Goal: Obtain resource: Download file/media

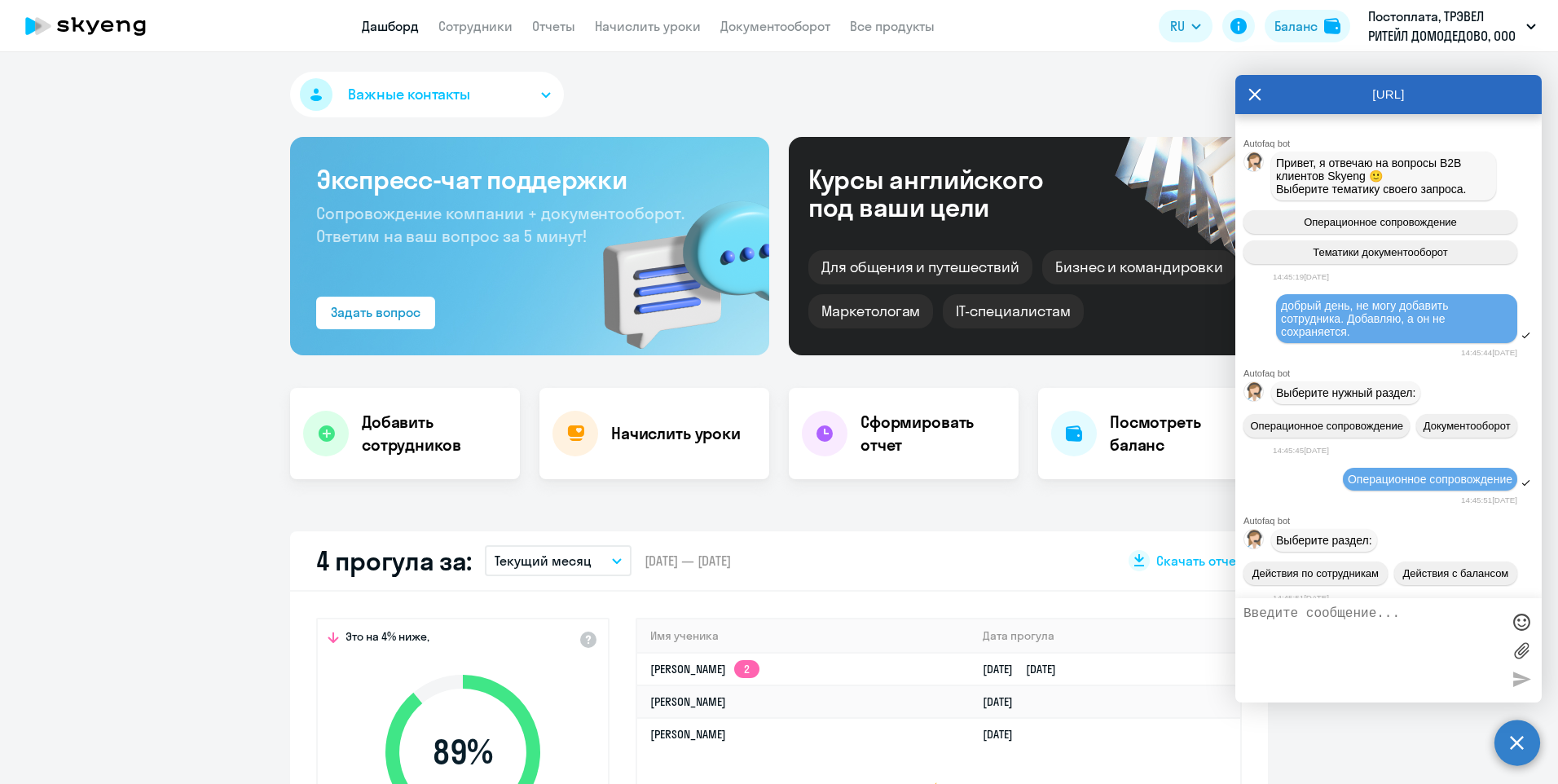
select select "30"
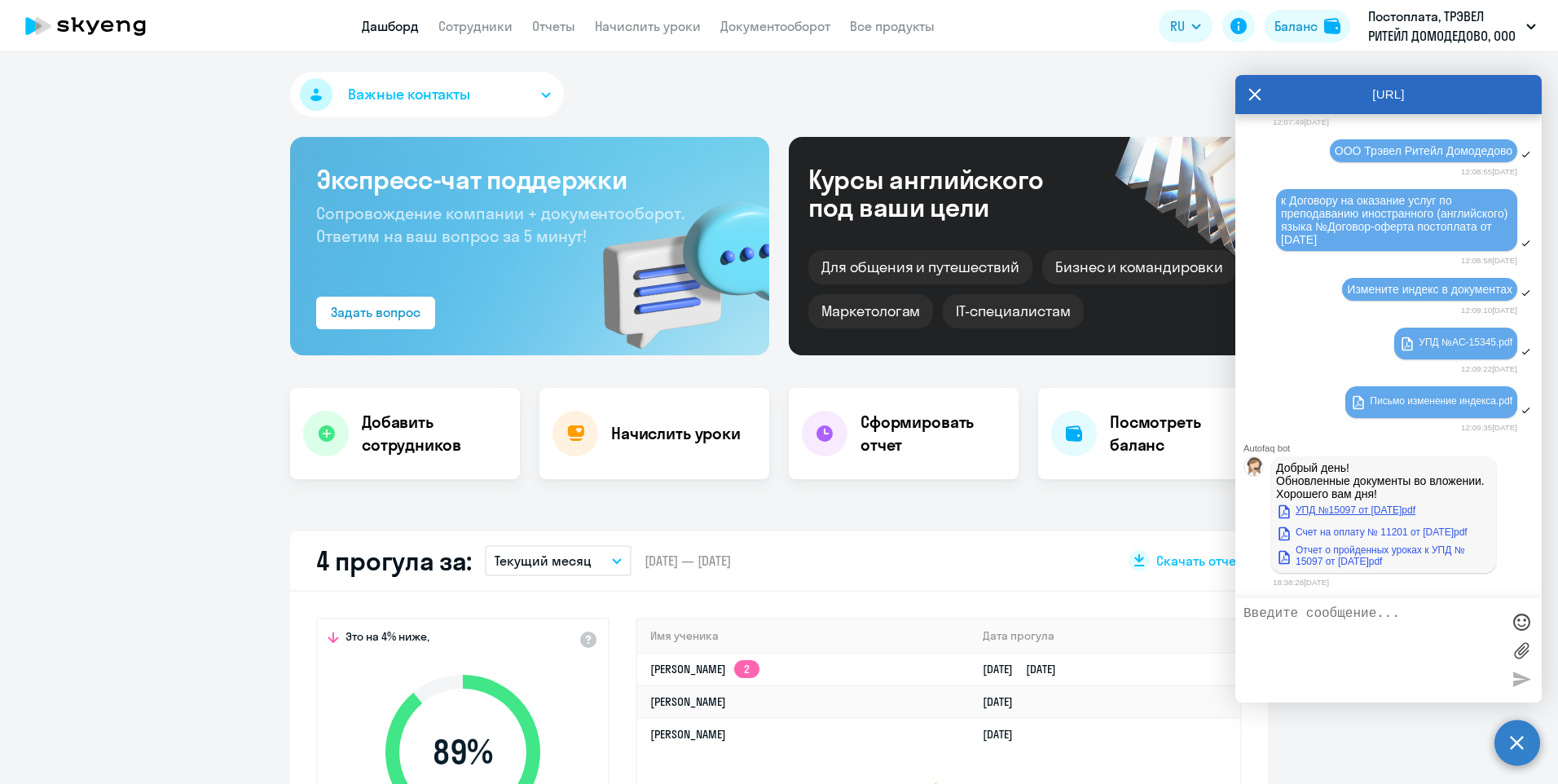
click at [1321, 513] on link "УПД №15097 от [DATE]pdf" at bounding box center [1345, 510] width 139 height 19
click at [1345, 535] on link "Счет на оплату № 11201 от [DATE]pdf" at bounding box center [1372, 532] width 191 height 19
click at [1330, 563] on link "Отчет о пройденных уроках к УПД № 15097 от [DATE]pdf" at bounding box center [1384, 555] width 215 height 23
click at [1390, 614] on textarea at bounding box center [1372, 651] width 258 height 88
type textarea "спасибо"
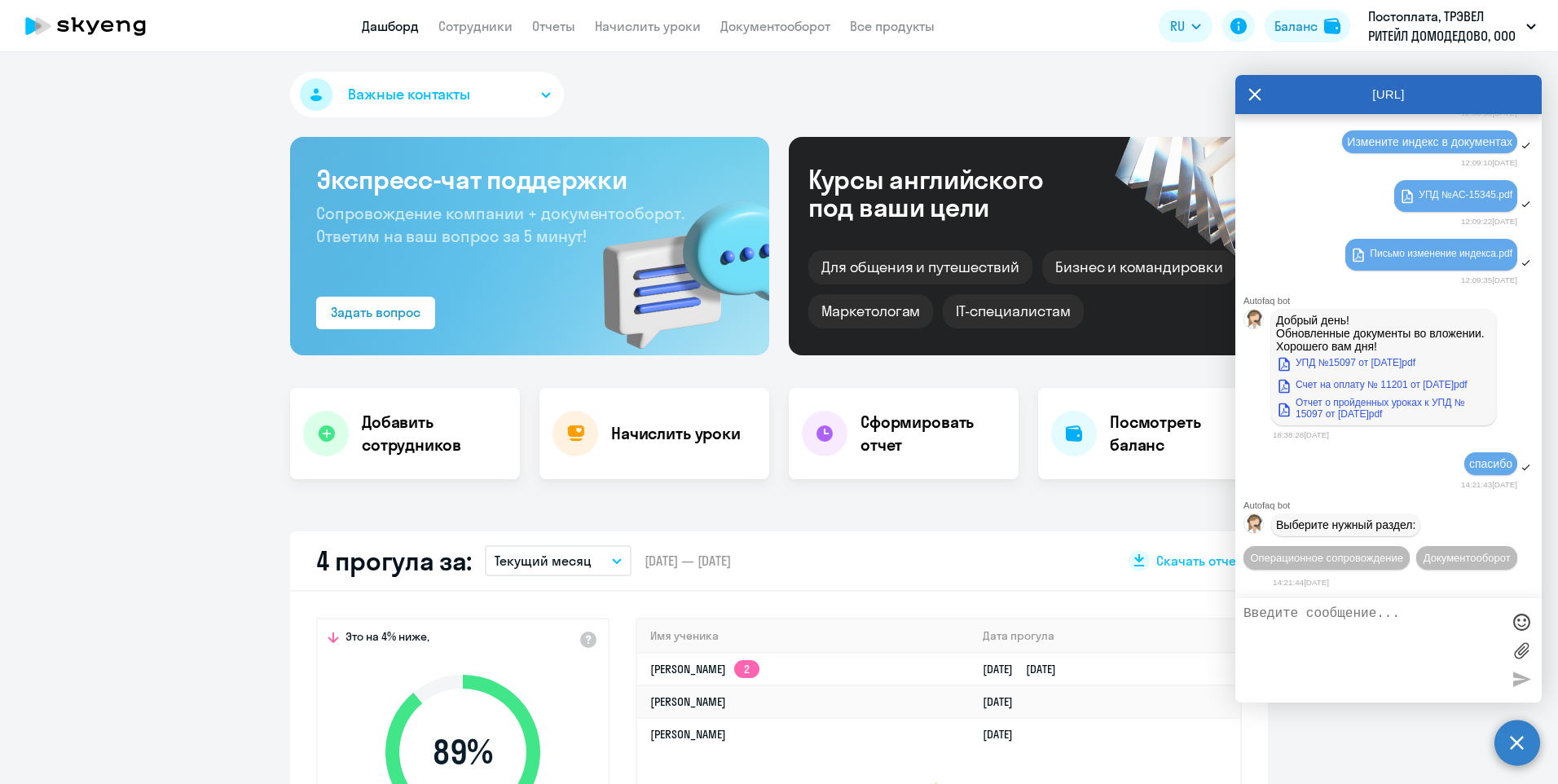
scroll to position [6353, 0]
click at [1252, 91] on icon at bounding box center [1254, 95] width 12 height 12
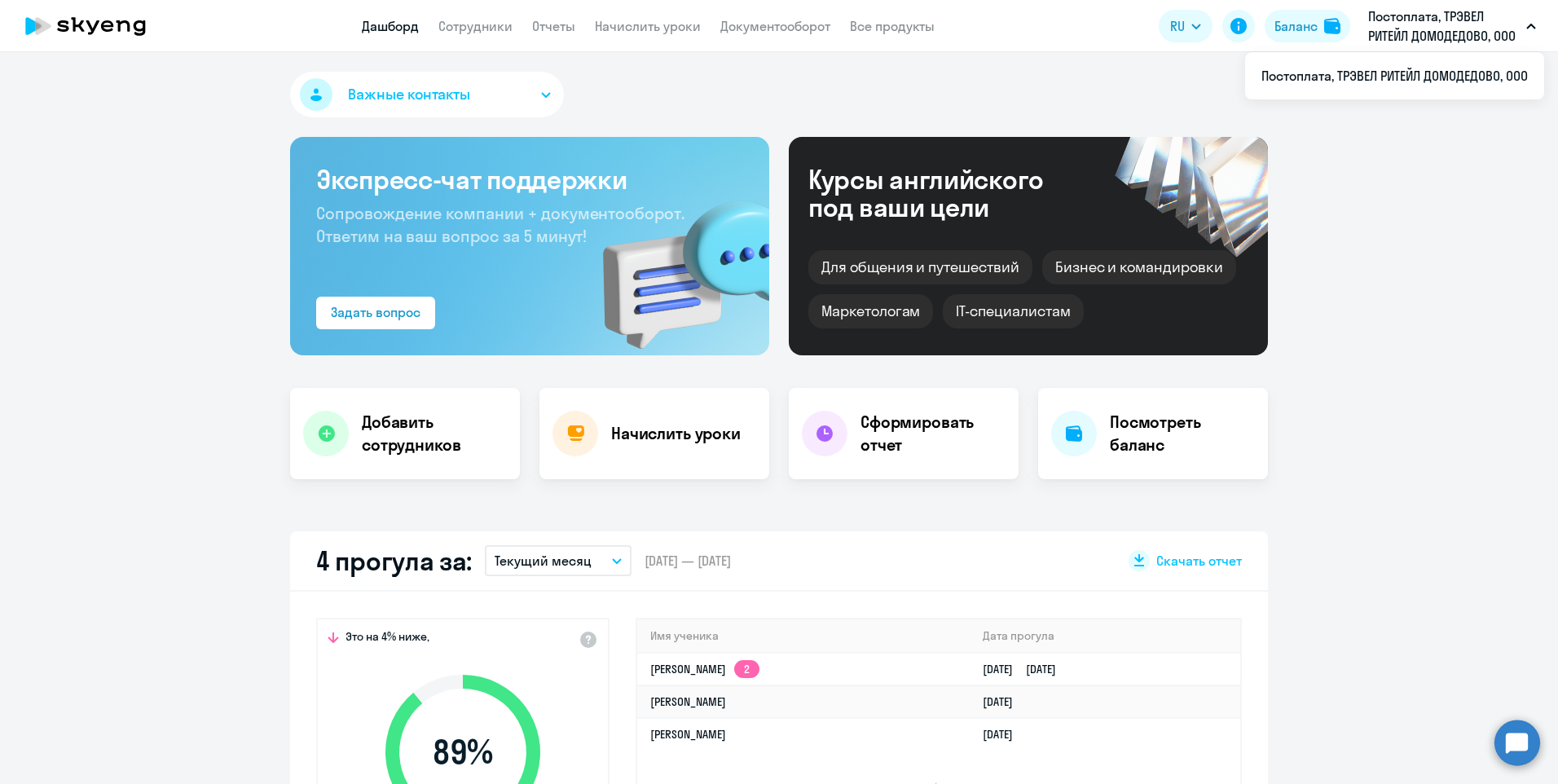
click at [1392, 17] on p "Постоплата, ТРЭВЕЛ РИТЕЙЛ ДОМОДЕДОВО, ООО" at bounding box center [1444, 26] width 152 height 39
click at [1532, 20] on button "Постоплата, ТРЭВЕЛ РИТЕЙЛ ДОМОДЕДОВО, ООО" at bounding box center [1452, 26] width 184 height 39
click at [1379, 69] on li "Постоплата, ТРЭВЕЛ РИТЕЙЛ ДОМОДЕДОВО, ООО" at bounding box center [1394, 75] width 299 height 40
select select "30"
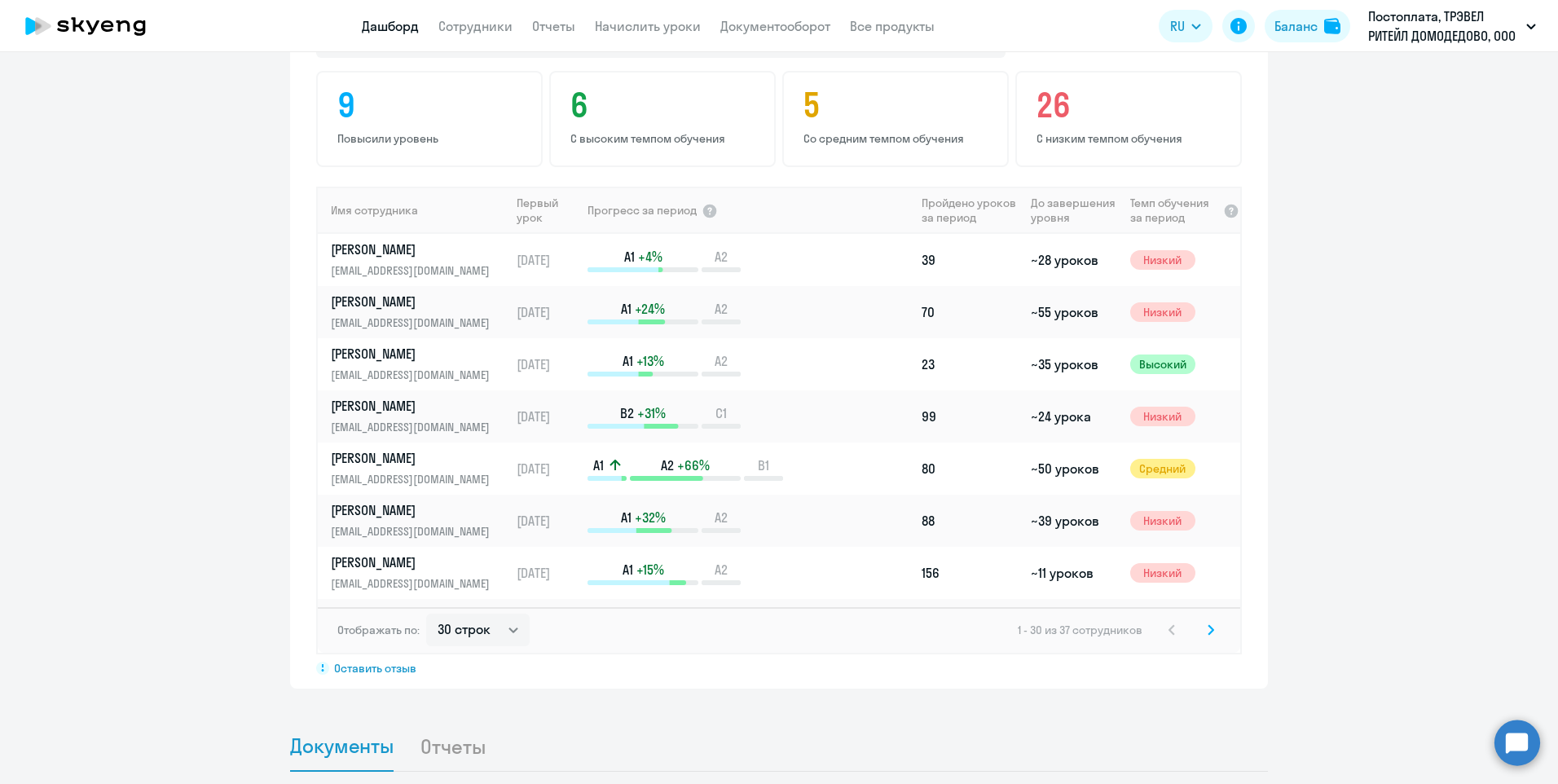
scroll to position [1141, 0]
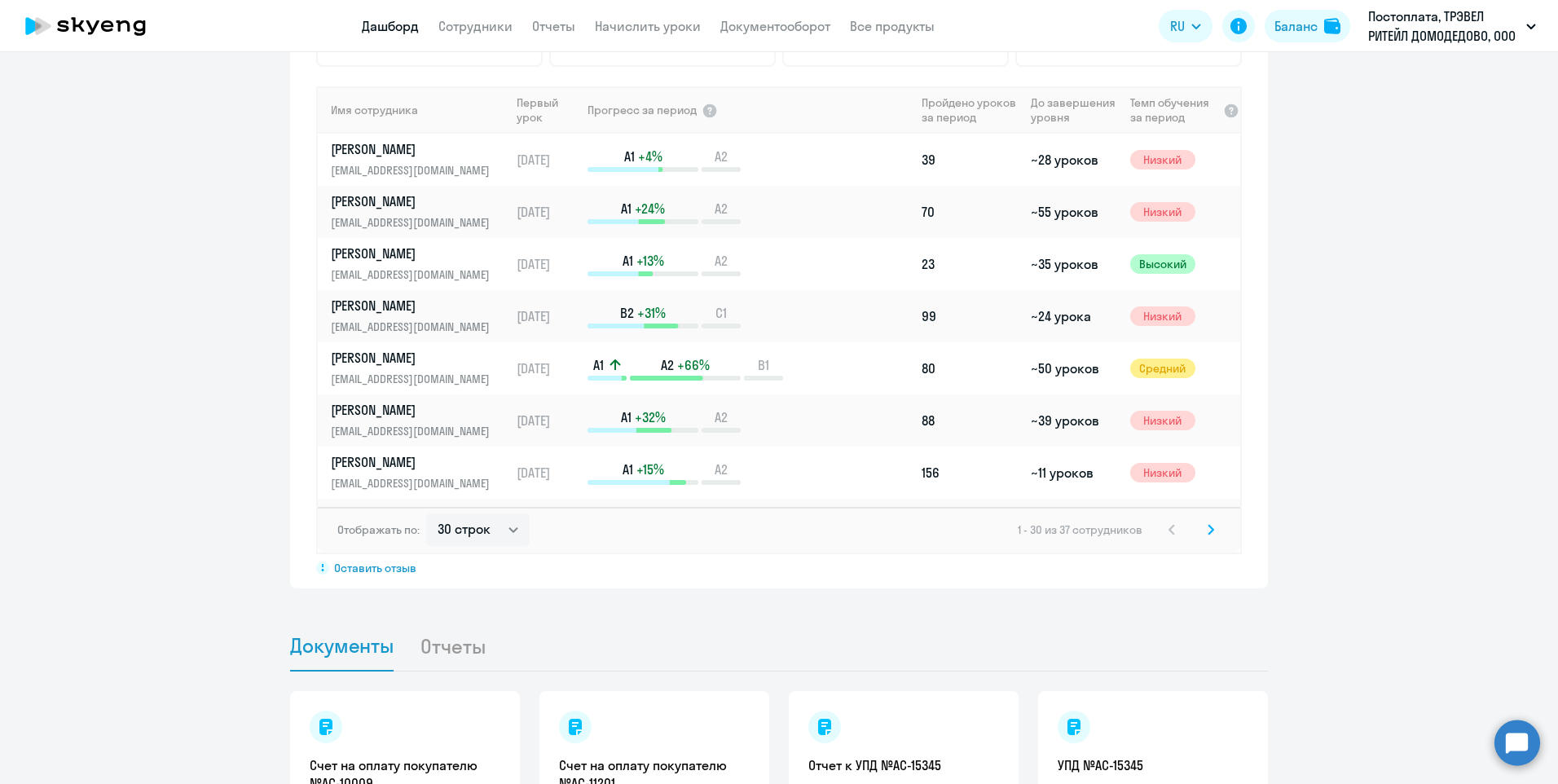
click at [1201, 528] on svg-icon at bounding box center [1210, 529] width 19 height 19
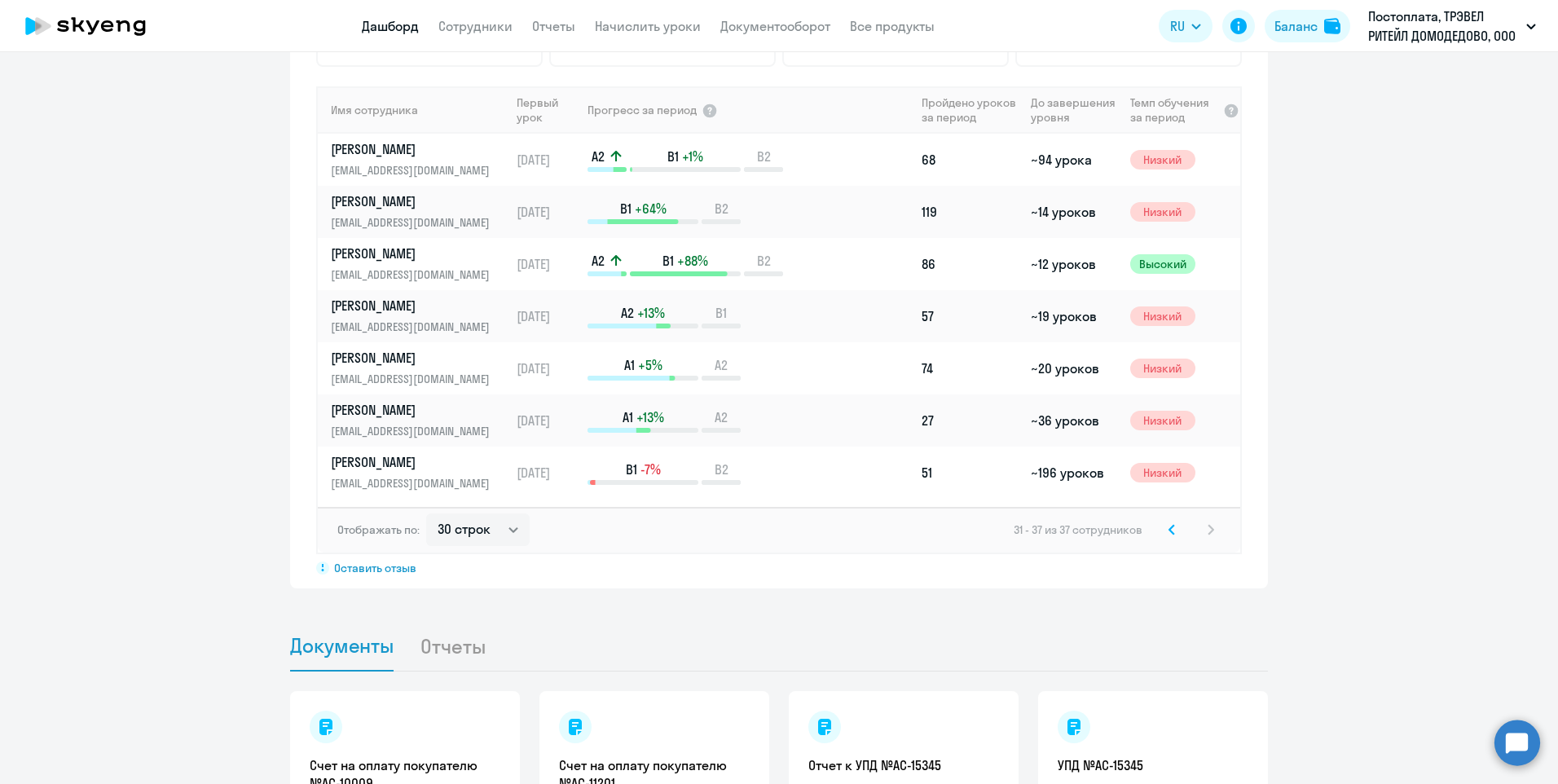
click at [1169, 528] on icon at bounding box center [1171, 529] width 6 height 11
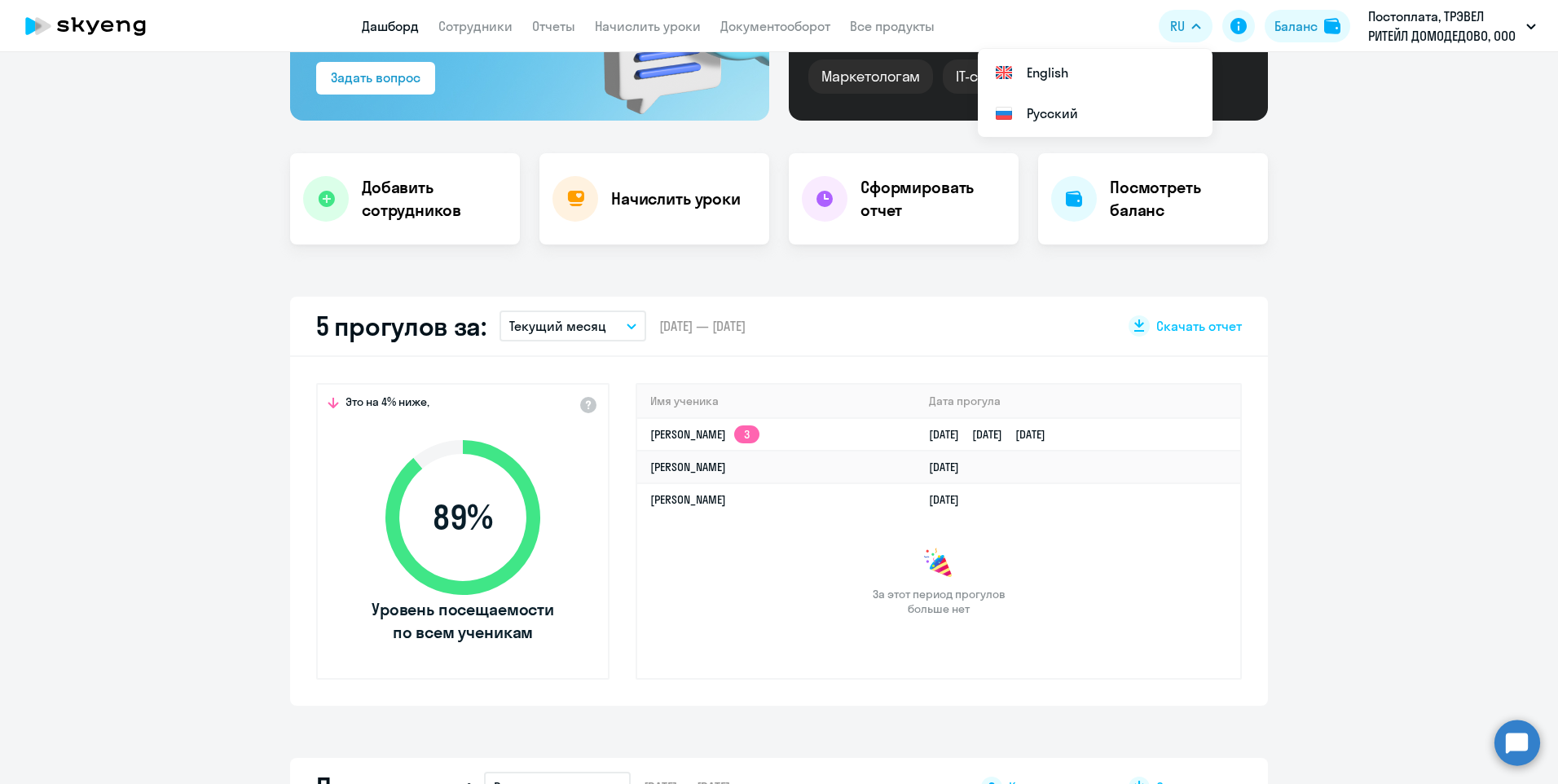
scroll to position [0, 0]
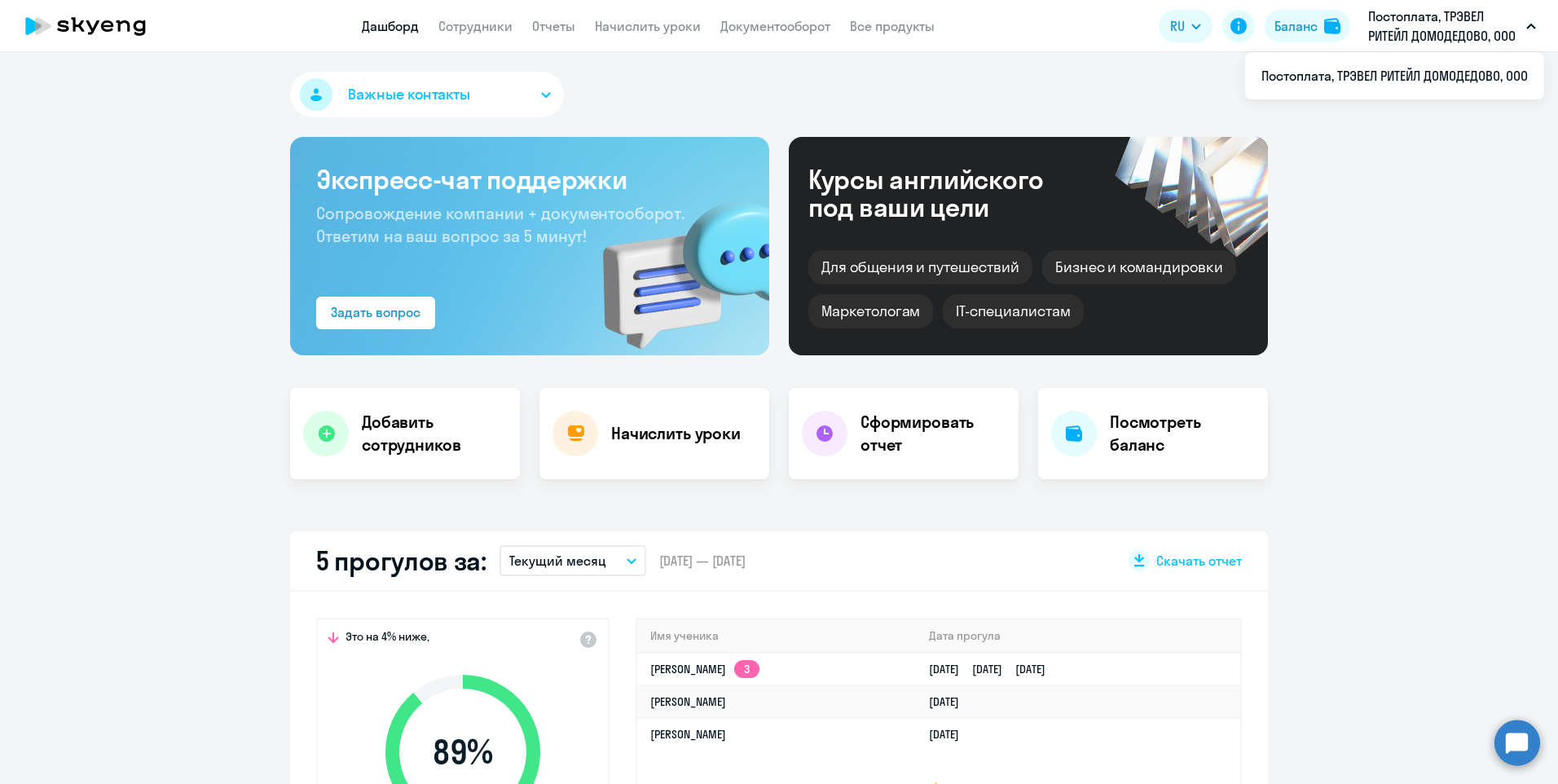
click at [1506, 31] on p "Постоплата, ТРЭВЕЛ РИТЕЙЛ ДОМОДЕДОВО, ООО" at bounding box center [1444, 26] width 152 height 39
